Goal: Find specific page/section: Find specific page/section

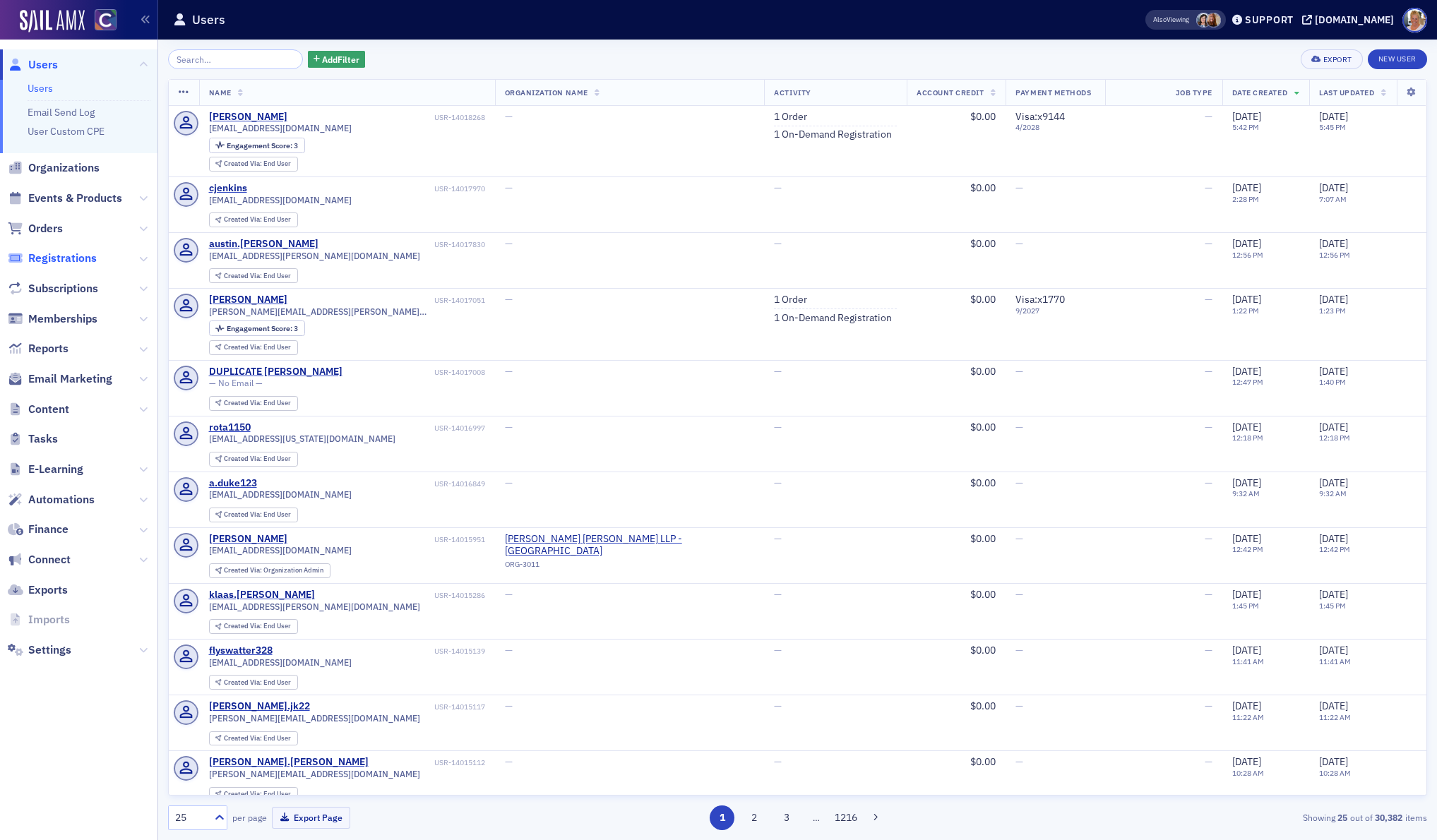
click at [79, 254] on span "Registrations" at bounding box center [62, 258] width 68 height 15
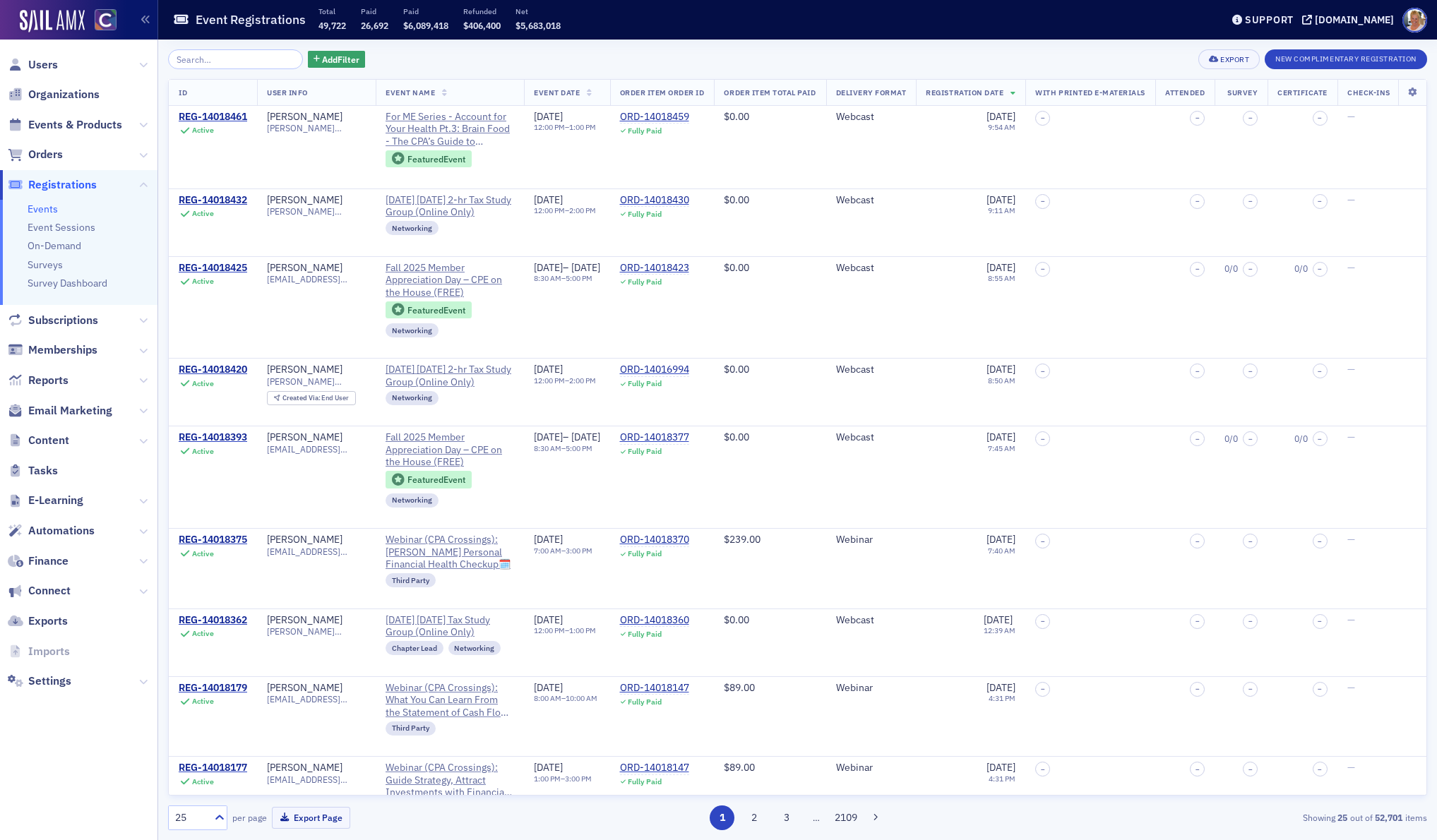
click at [229, 59] on input "search" at bounding box center [235, 59] width 135 height 19
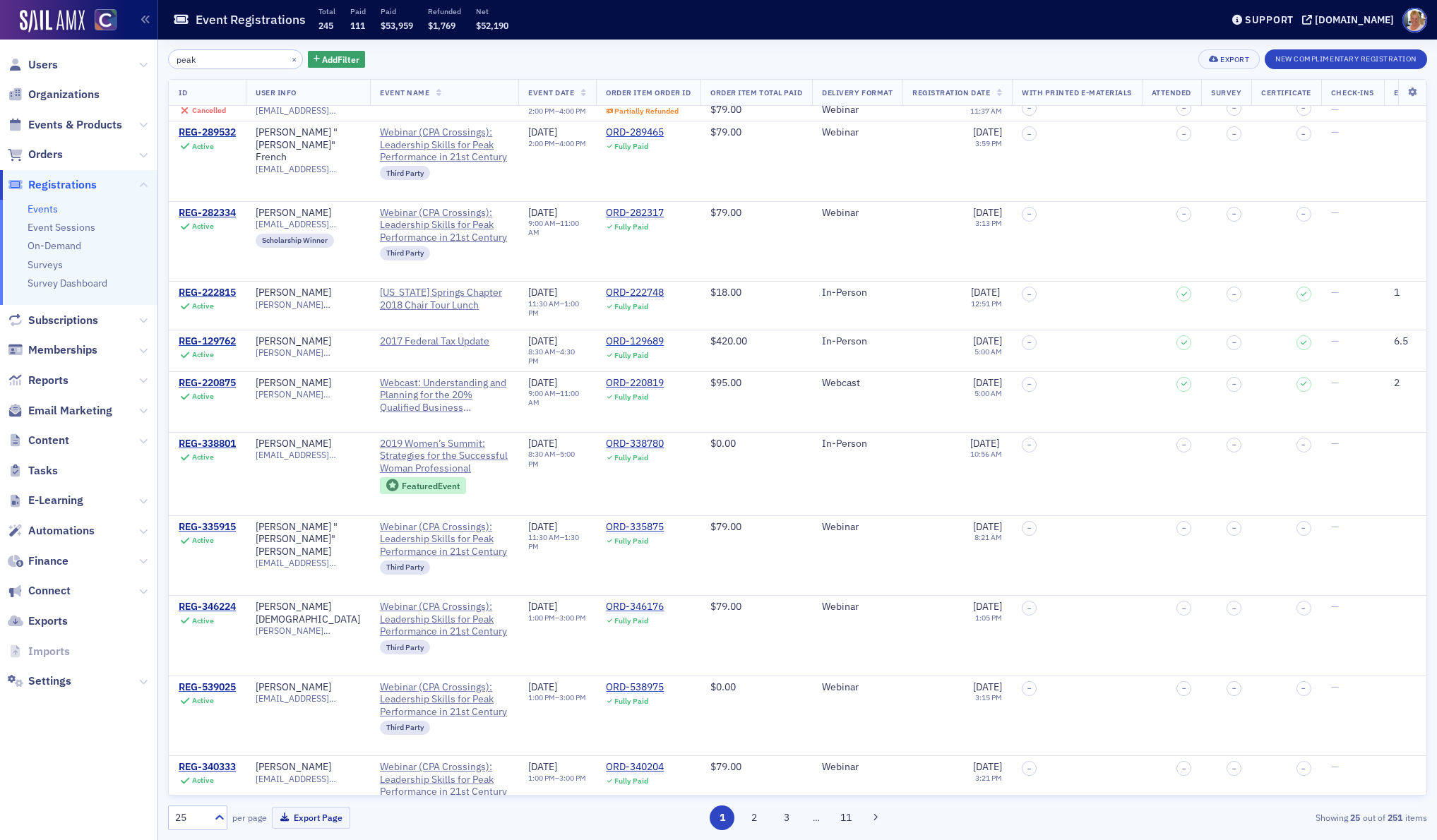
scroll to position [474, 0]
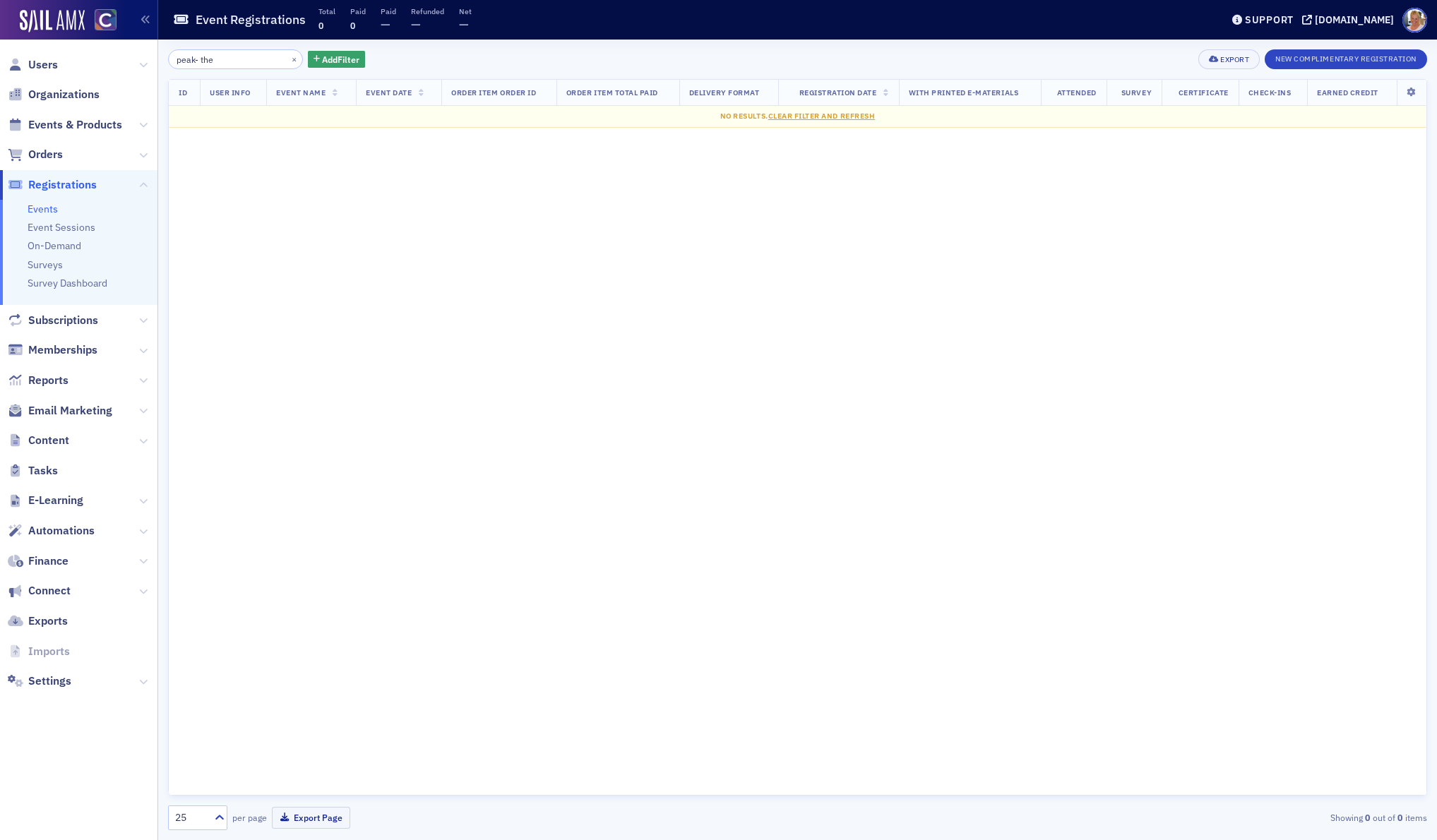
click at [230, 57] on input "peak- the" at bounding box center [235, 59] width 135 height 19
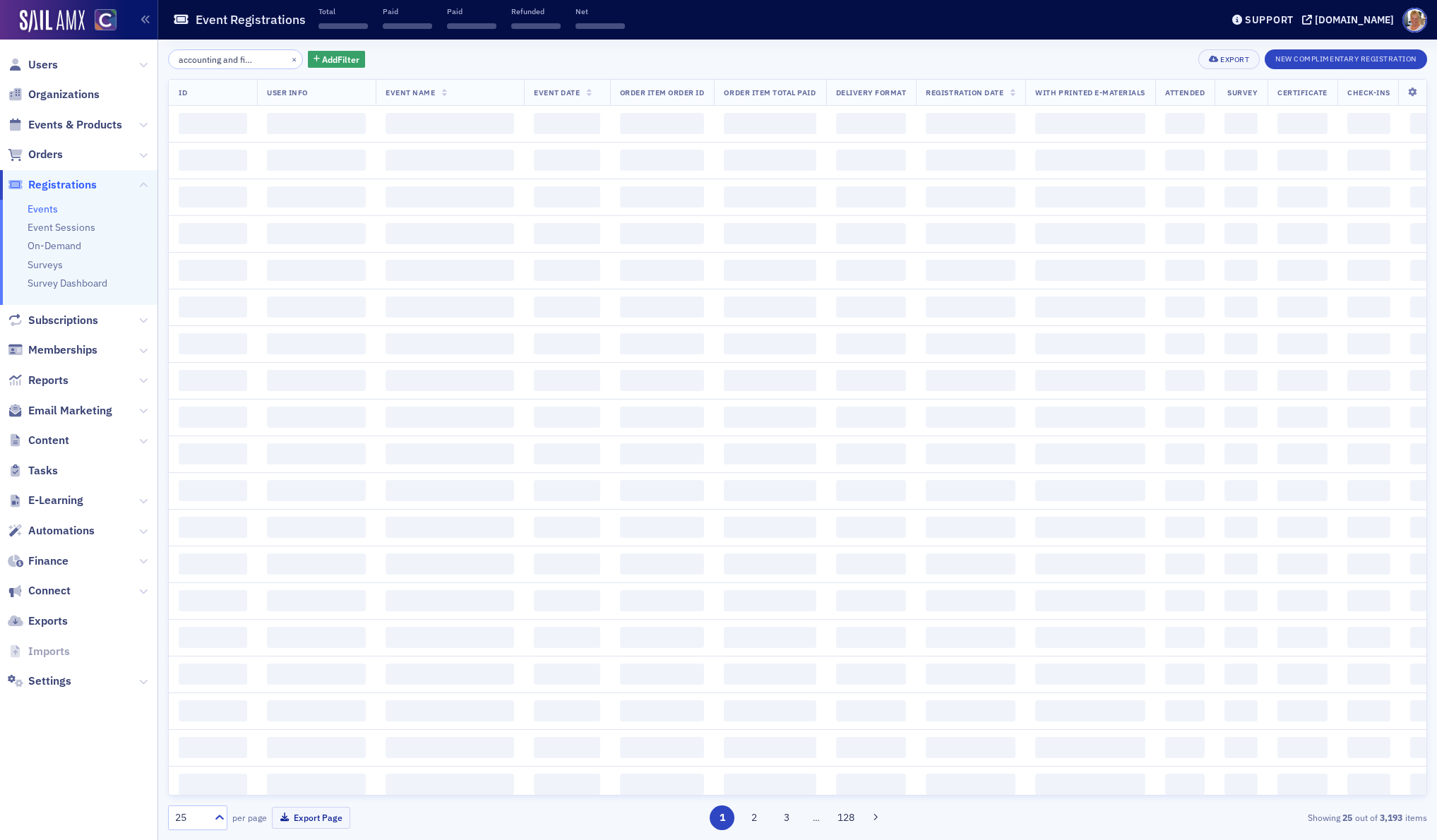
scroll to position [0, 54]
type input "peak-the accounting and financi sumit"
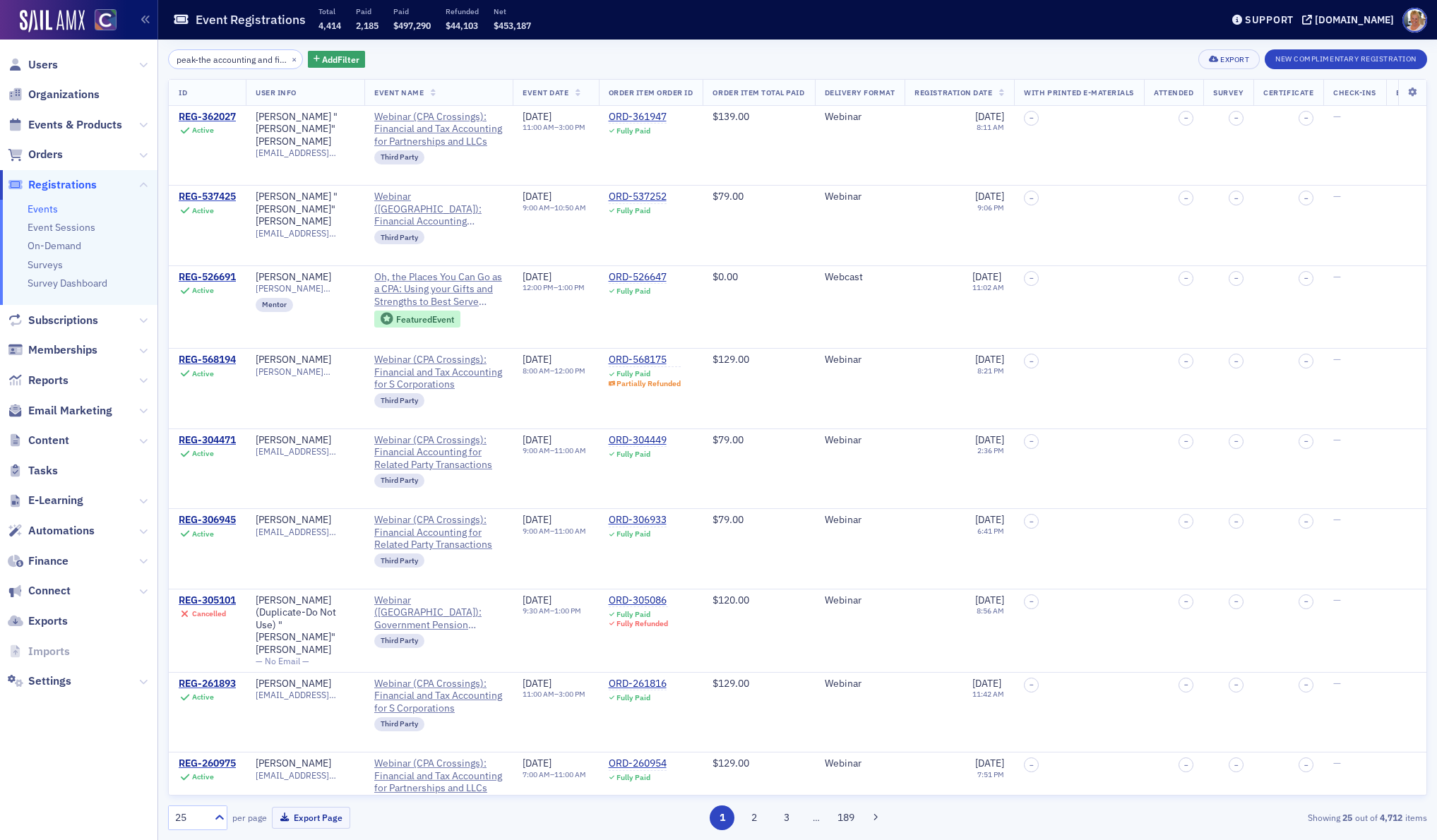
click at [43, 208] on link "Events" at bounding box center [42, 209] width 30 height 13
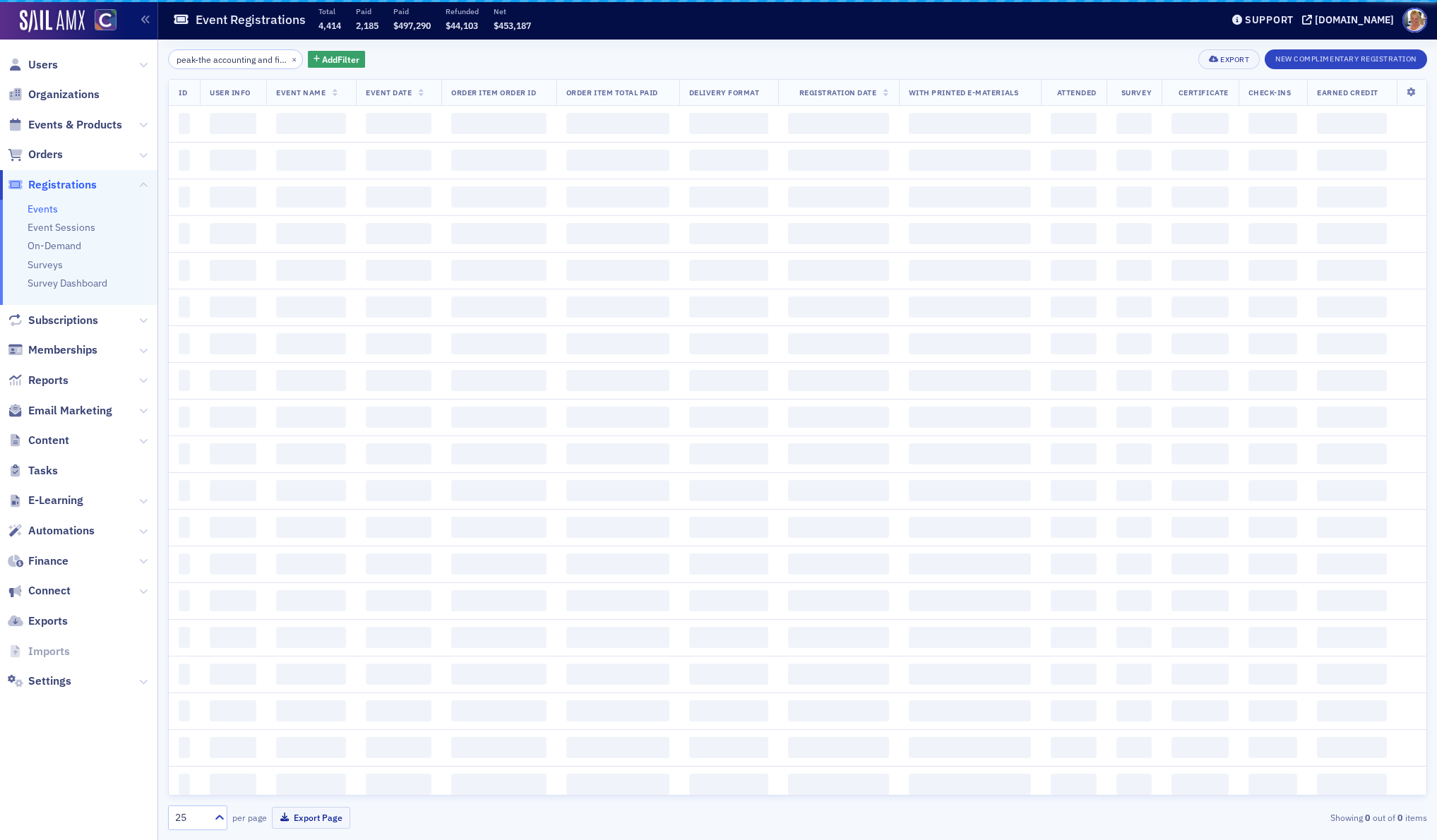
scroll to position [0, 54]
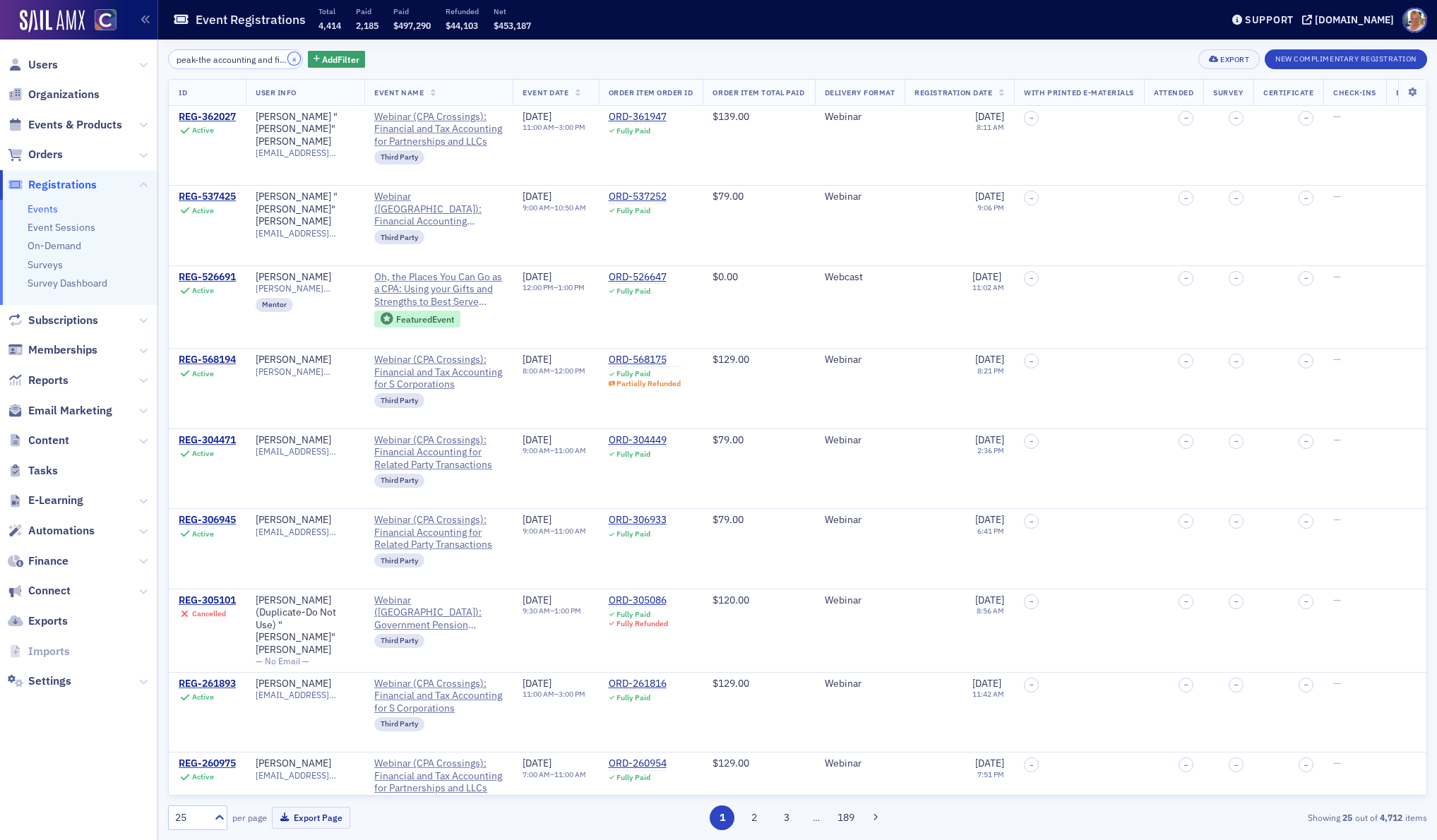
click at [288, 56] on button "×" at bounding box center [294, 58] width 13 height 13
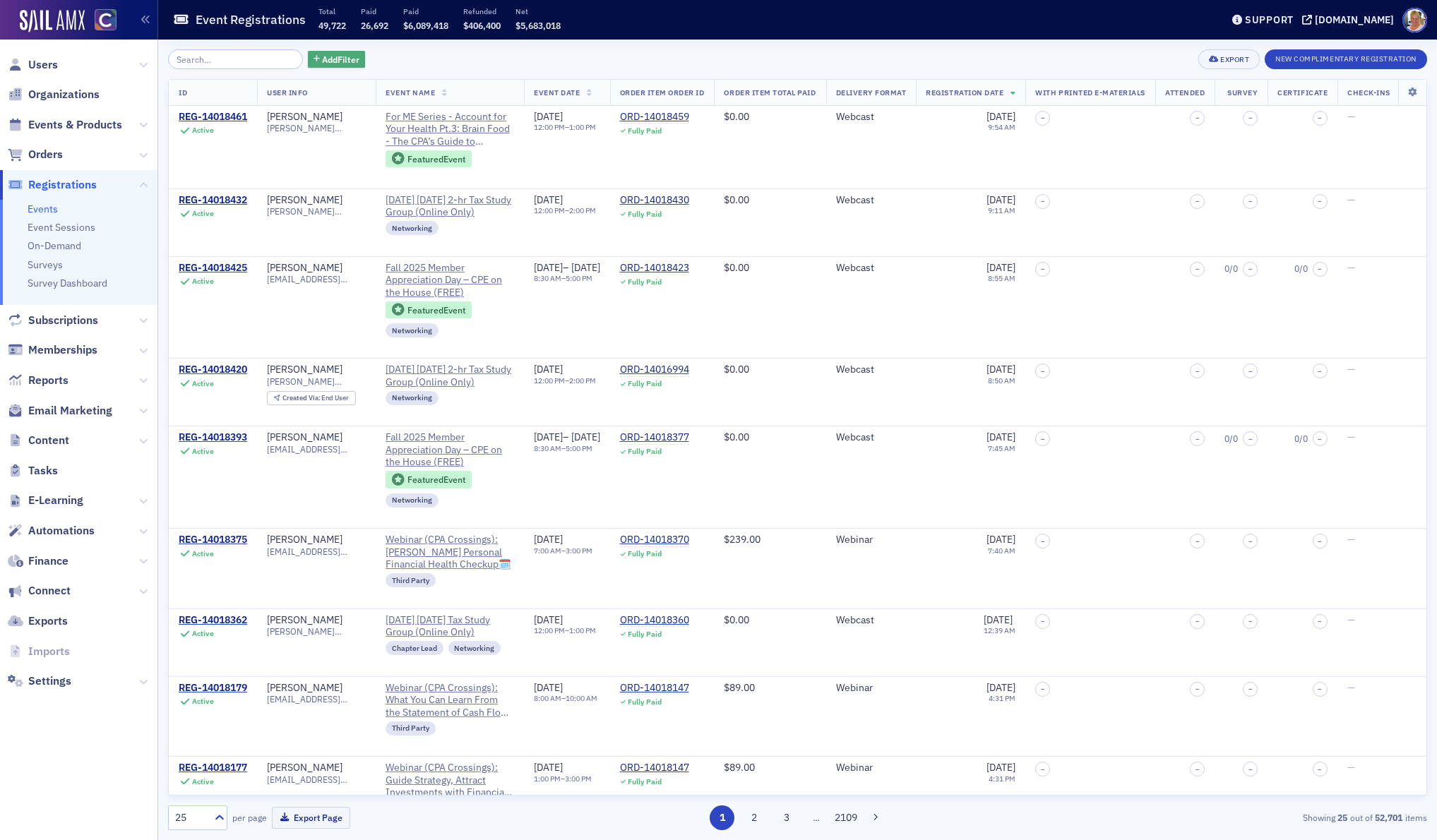
click at [322, 58] on span "Add Filter" at bounding box center [341, 59] width 37 height 13
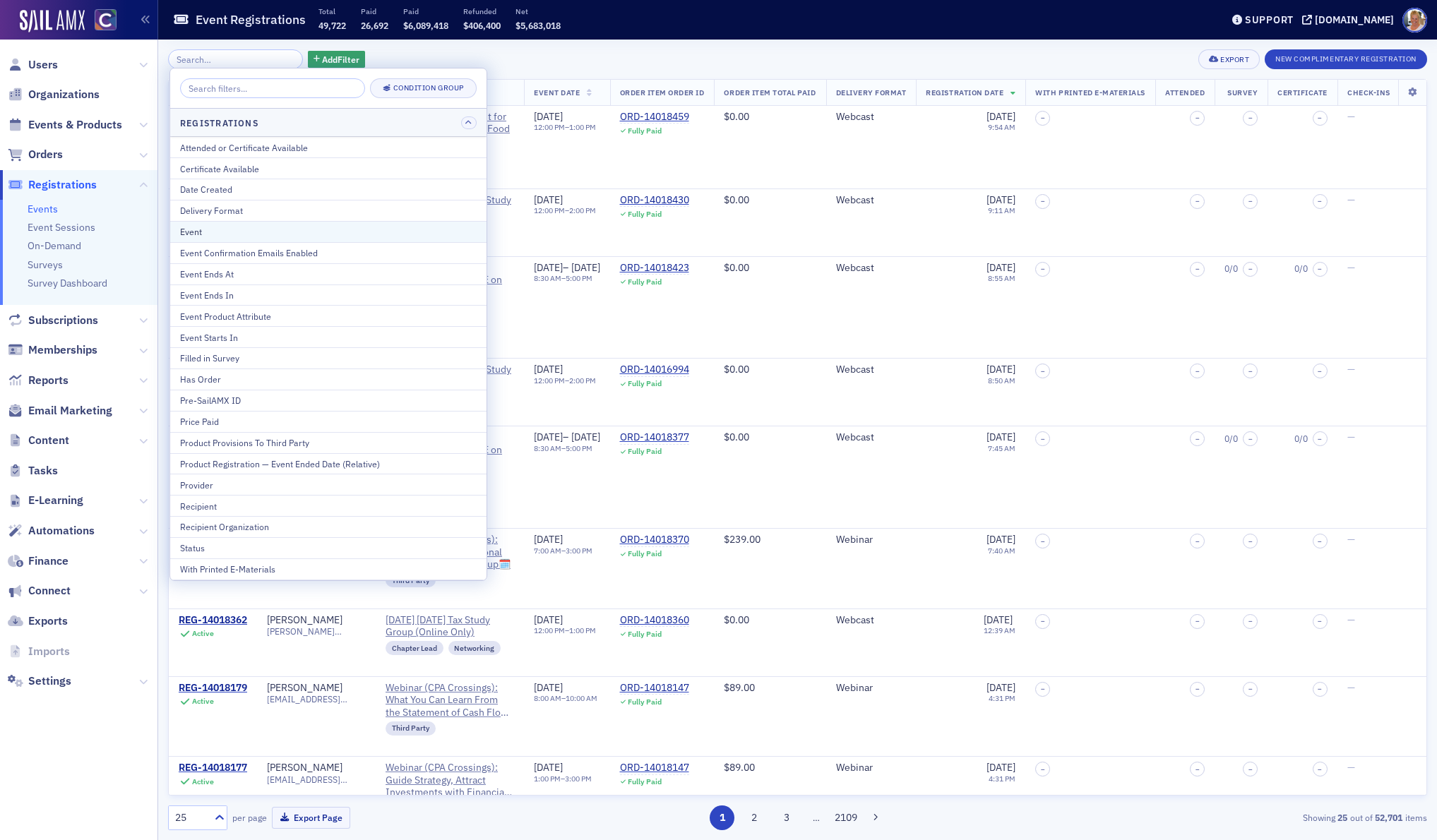
click at [223, 230] on div "Event" at bounding box center [328, 232] width 297 height 13
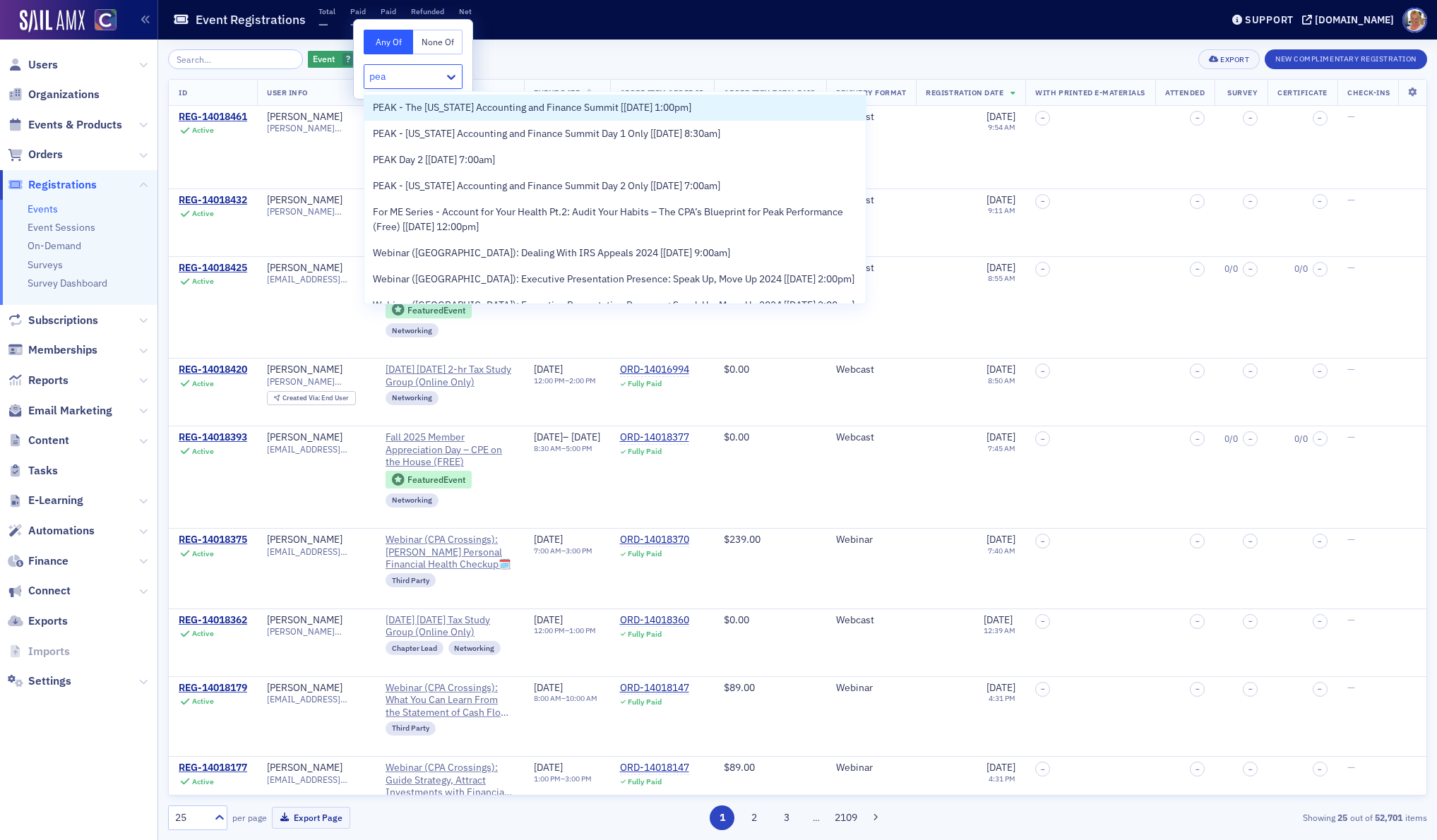
type input "peak"
click at [393, 105] on span "PEAK - The [US_STATE] Accounting and Finance Summit [[DATE] 1:00pm]" at bounding box center [532, 108] width 319 height 15
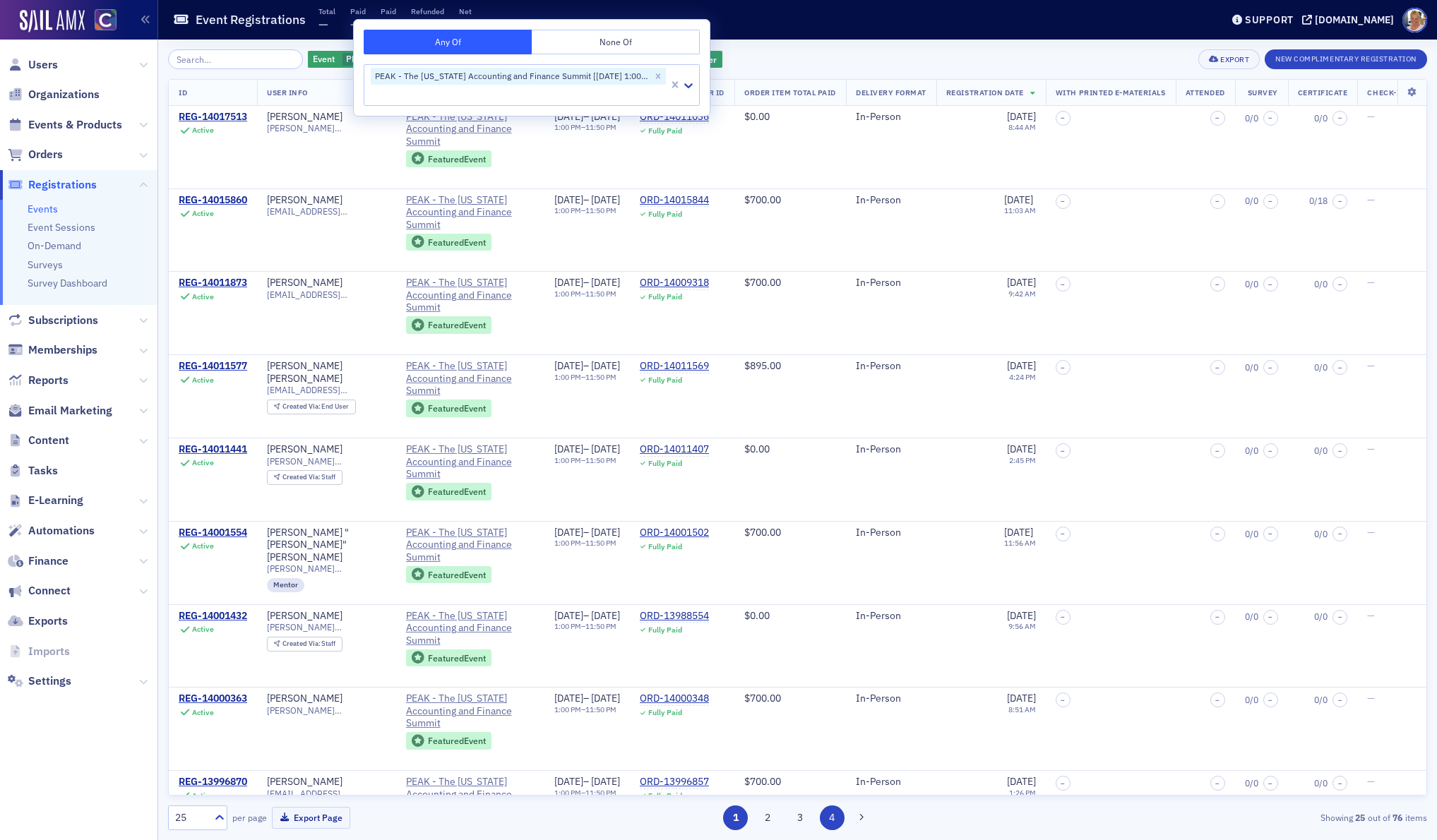
click at [831, 814] on button "4" at bounding box center [832, 817] width 24 height 24
